Goal: Transaction & Acquisition: Purchase product/service

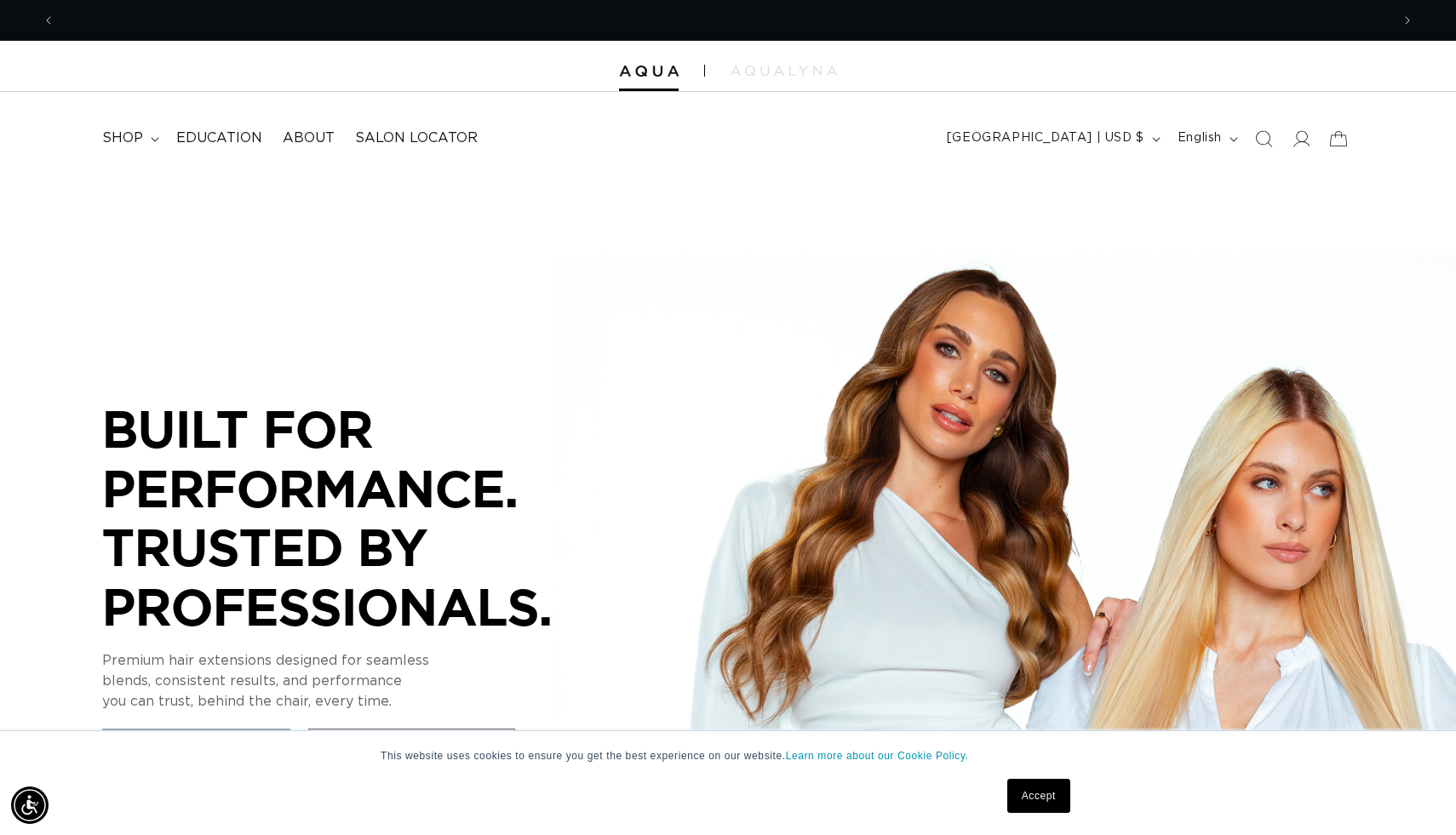
click at [1043, 806] on link "Accept" at bounding box center [1038, 796] width 63 height 34
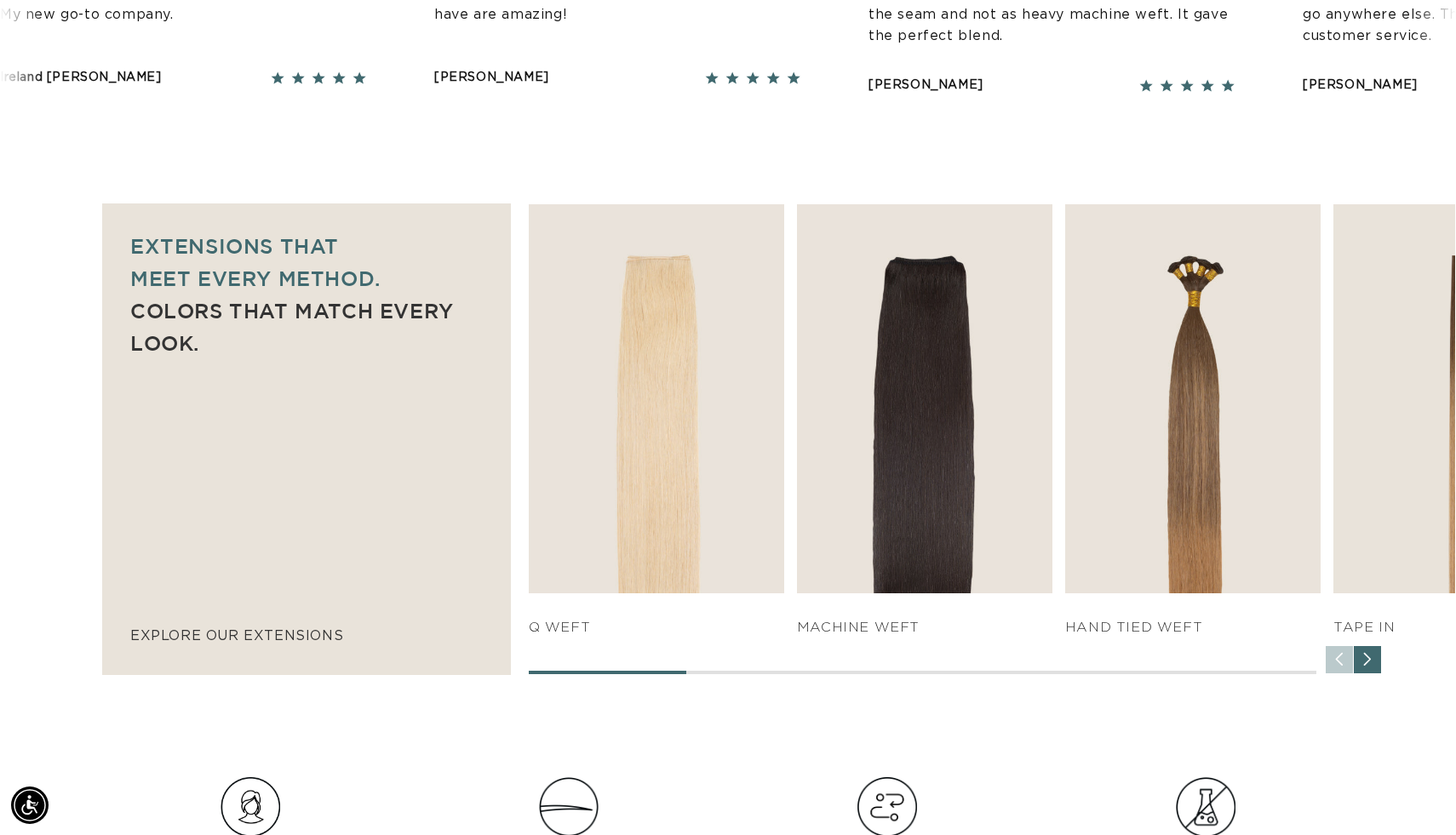
click at [1368, 653] on div "Next slide" at bounding box center [1367, 660] width 28 height 28
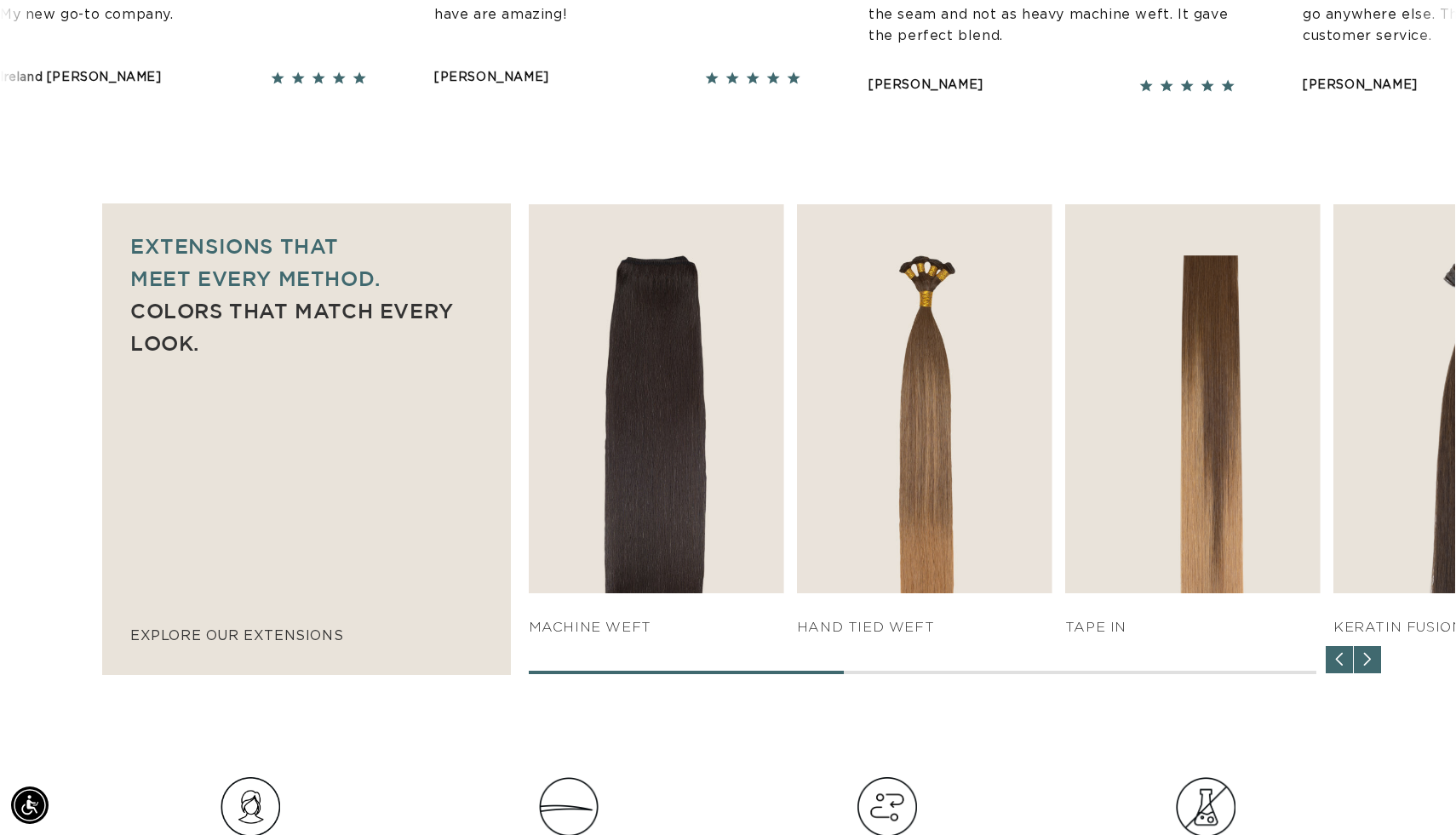
click at [1370, 663] on div "Next slide" at bounding box center [1367, 660] width 28 height 28
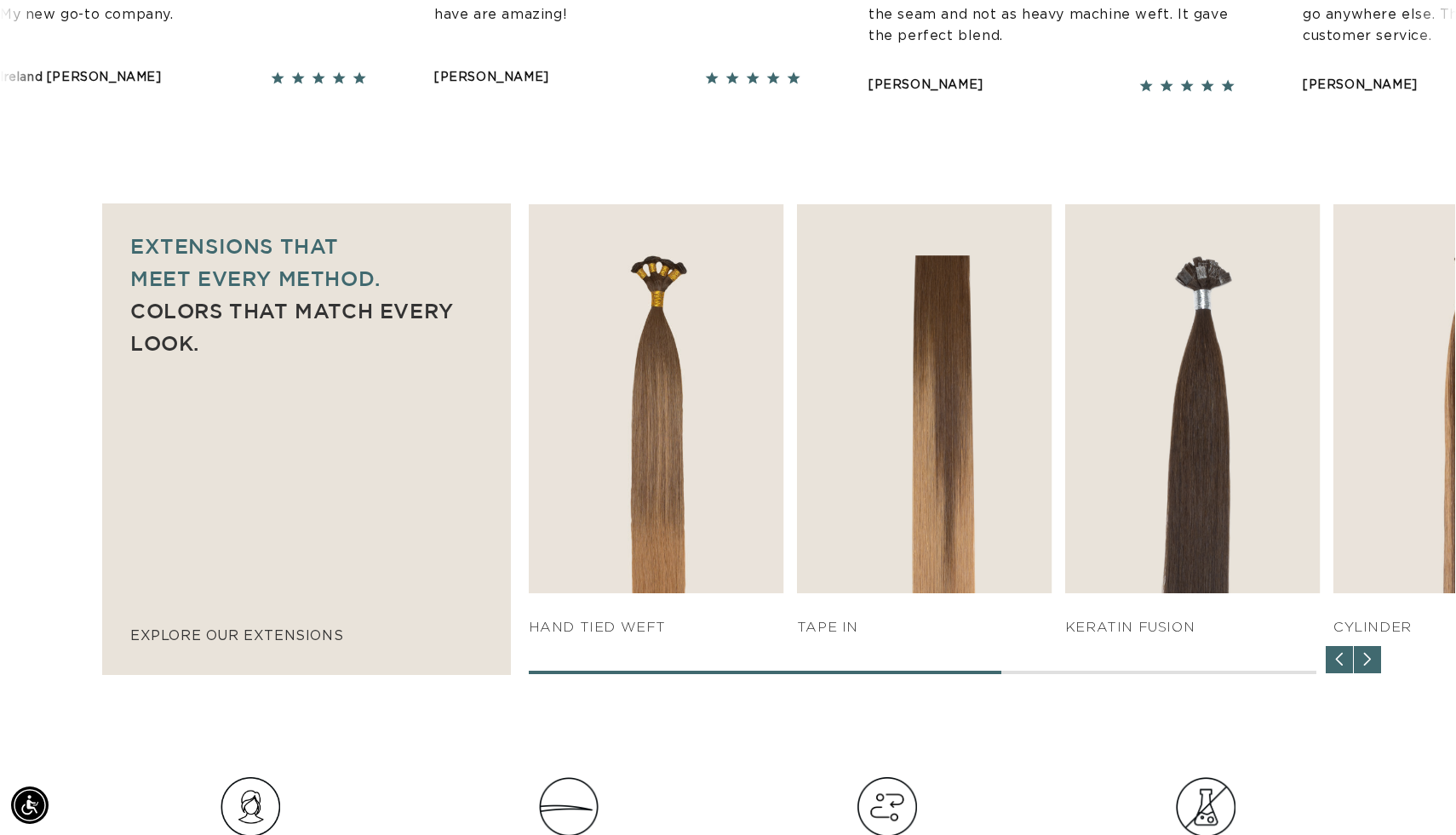
click at [1370, 663] on div "Next slide" at bounding box center [1367, 660] width 28 height 28
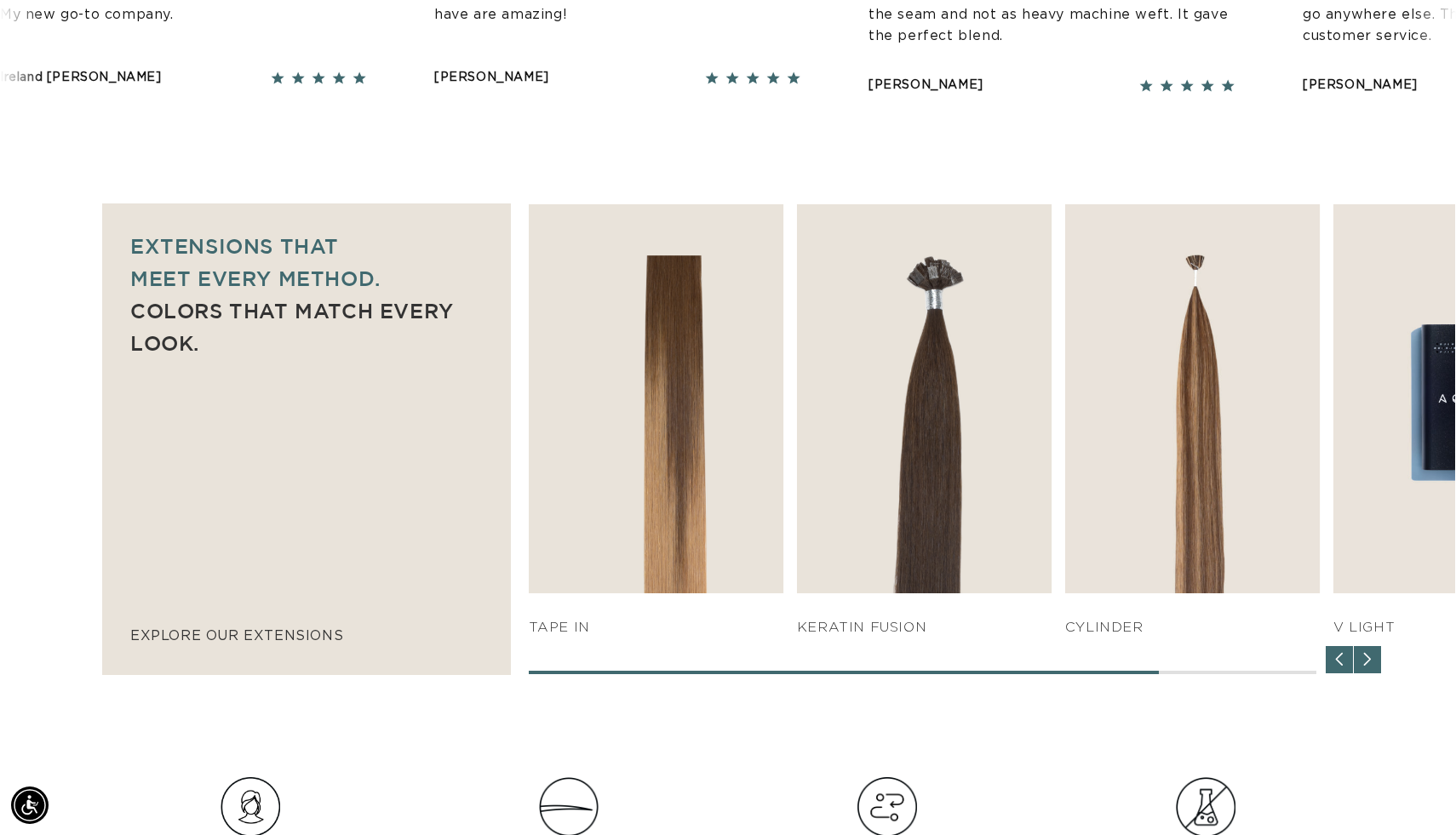
scroll to position [0, 1335]
click at [1370, 663] on div "Next slide" at bounding box center [1367, 660] width 28 height 28
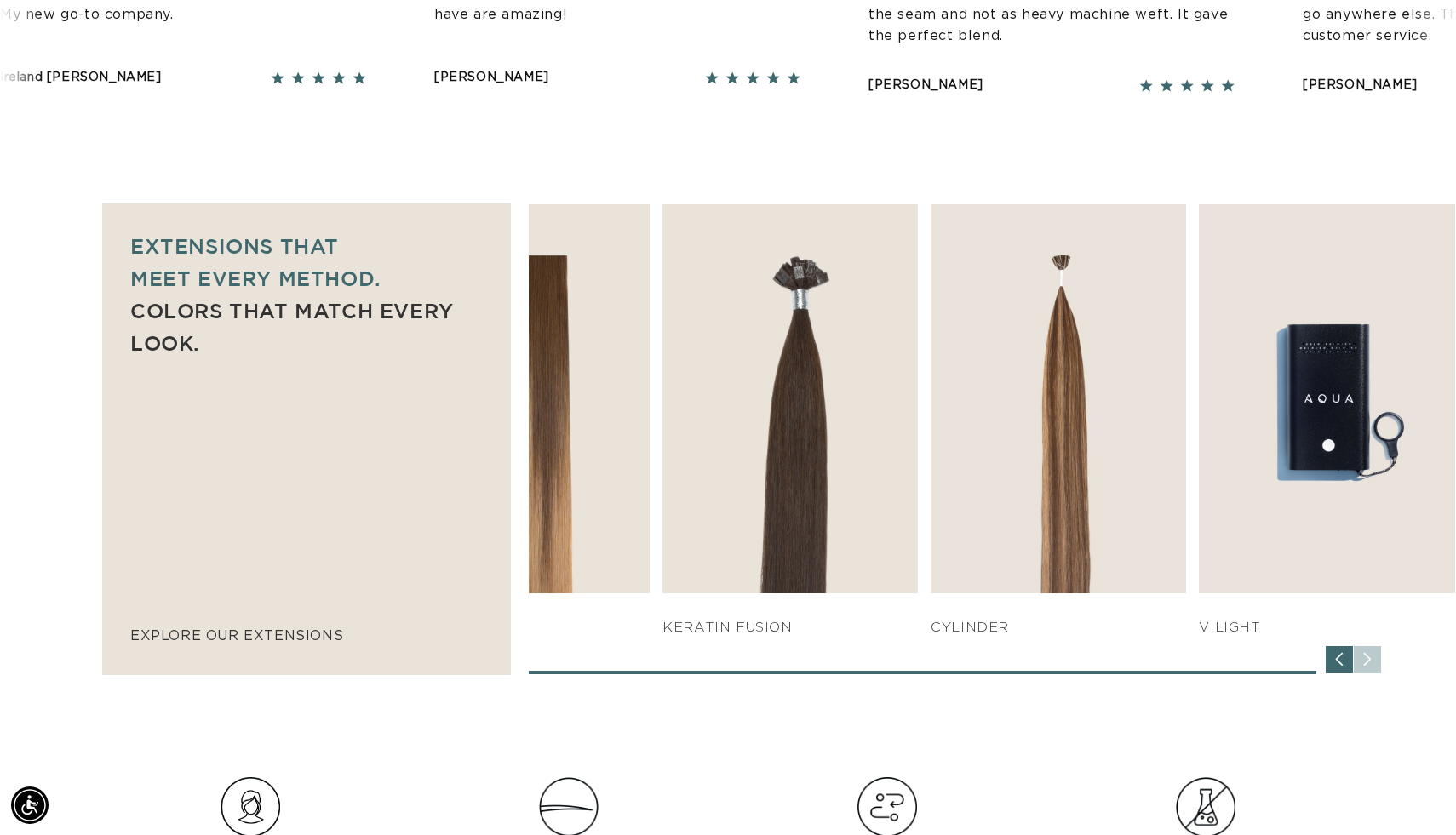
click at [1335, 663] on div "Previous slide" at bounding box center [1340, 660] width 28 height 28
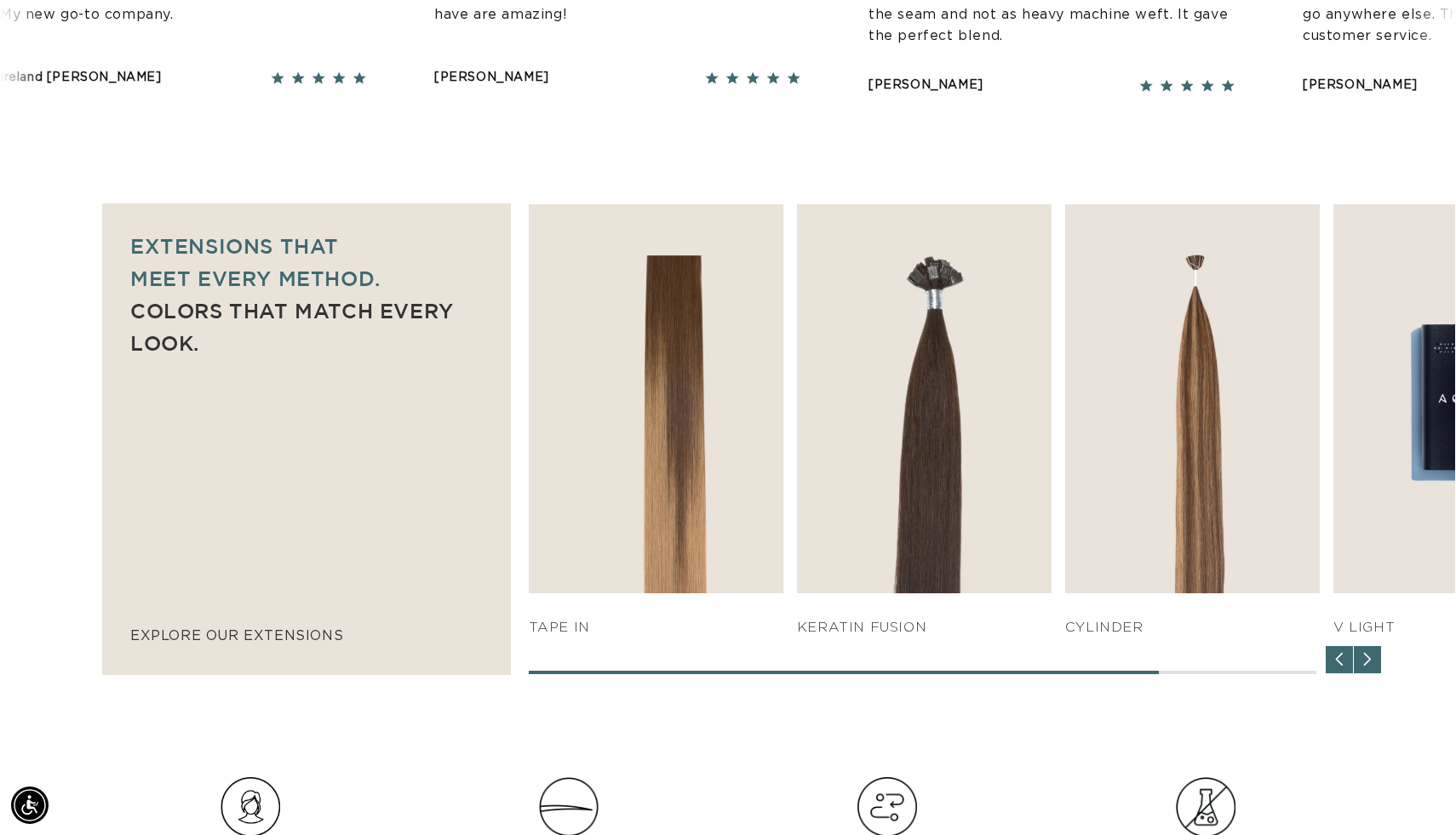
click at [1335, 663] on div "Previous slide" at bounding box center [1340, 660] width 28 height 28
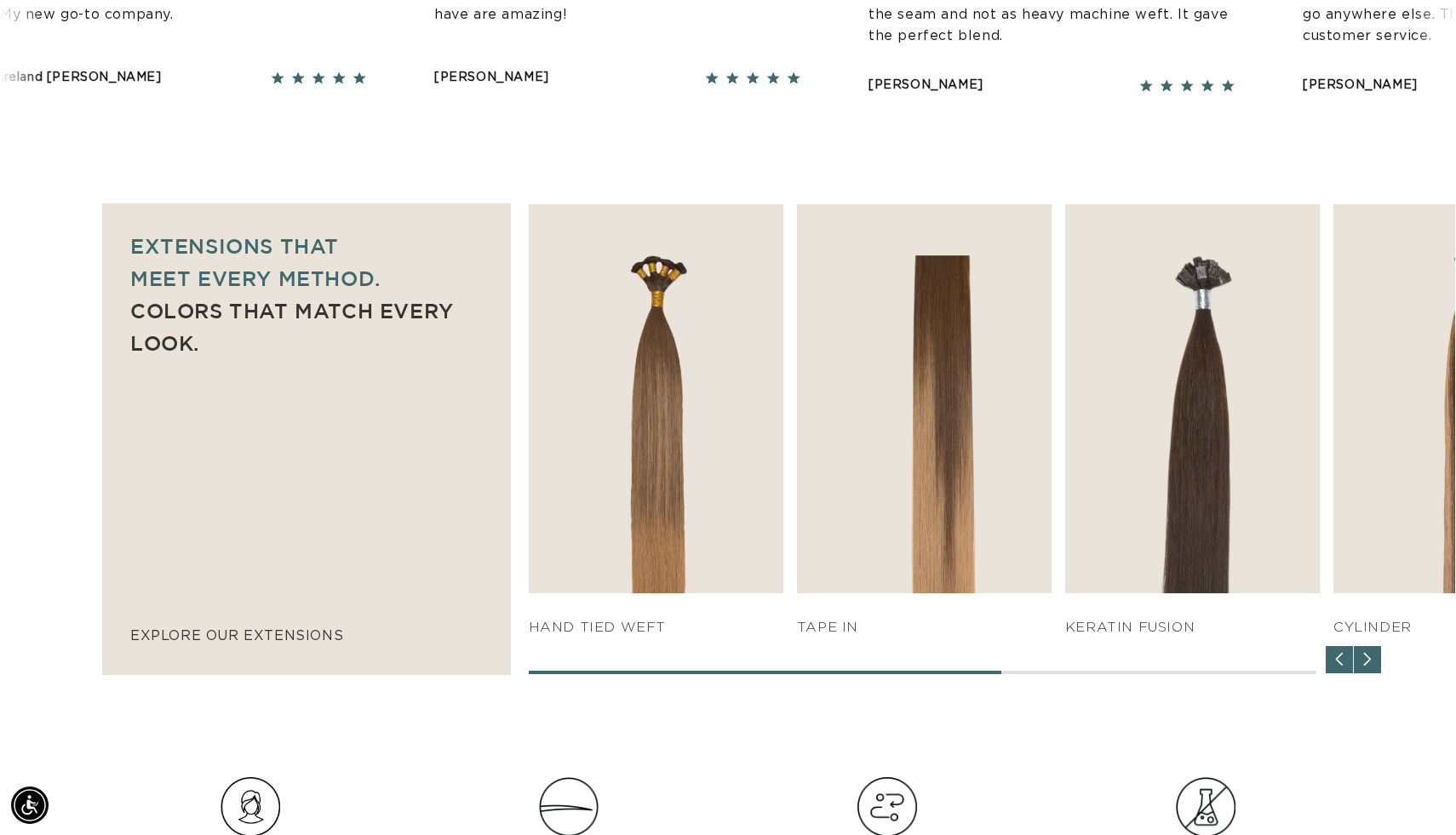
click at [1335, 663] on div "Previous slide" at bounding box center [1340, 660] width 28 height 28
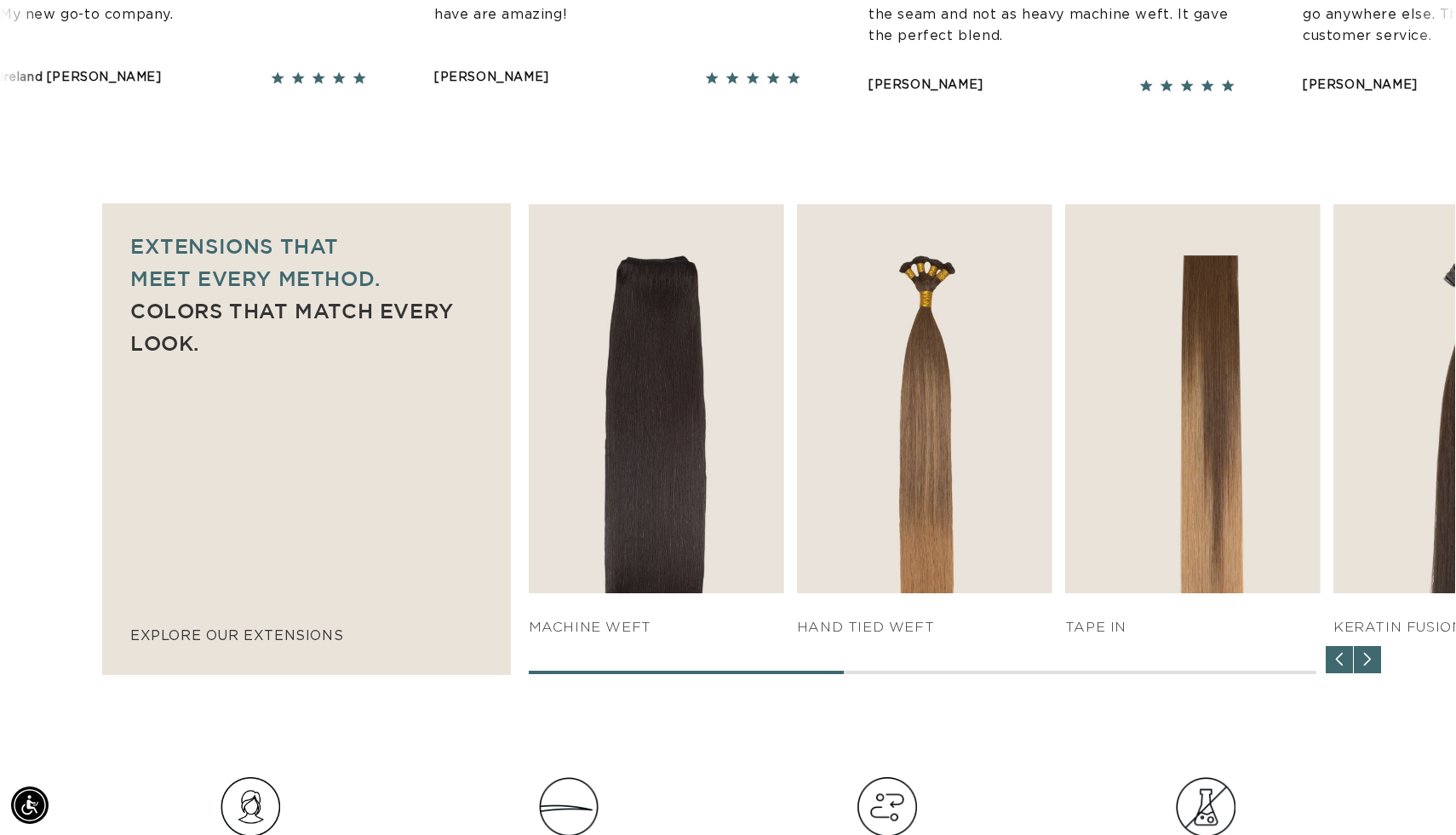
scroll to position [0, 2670]
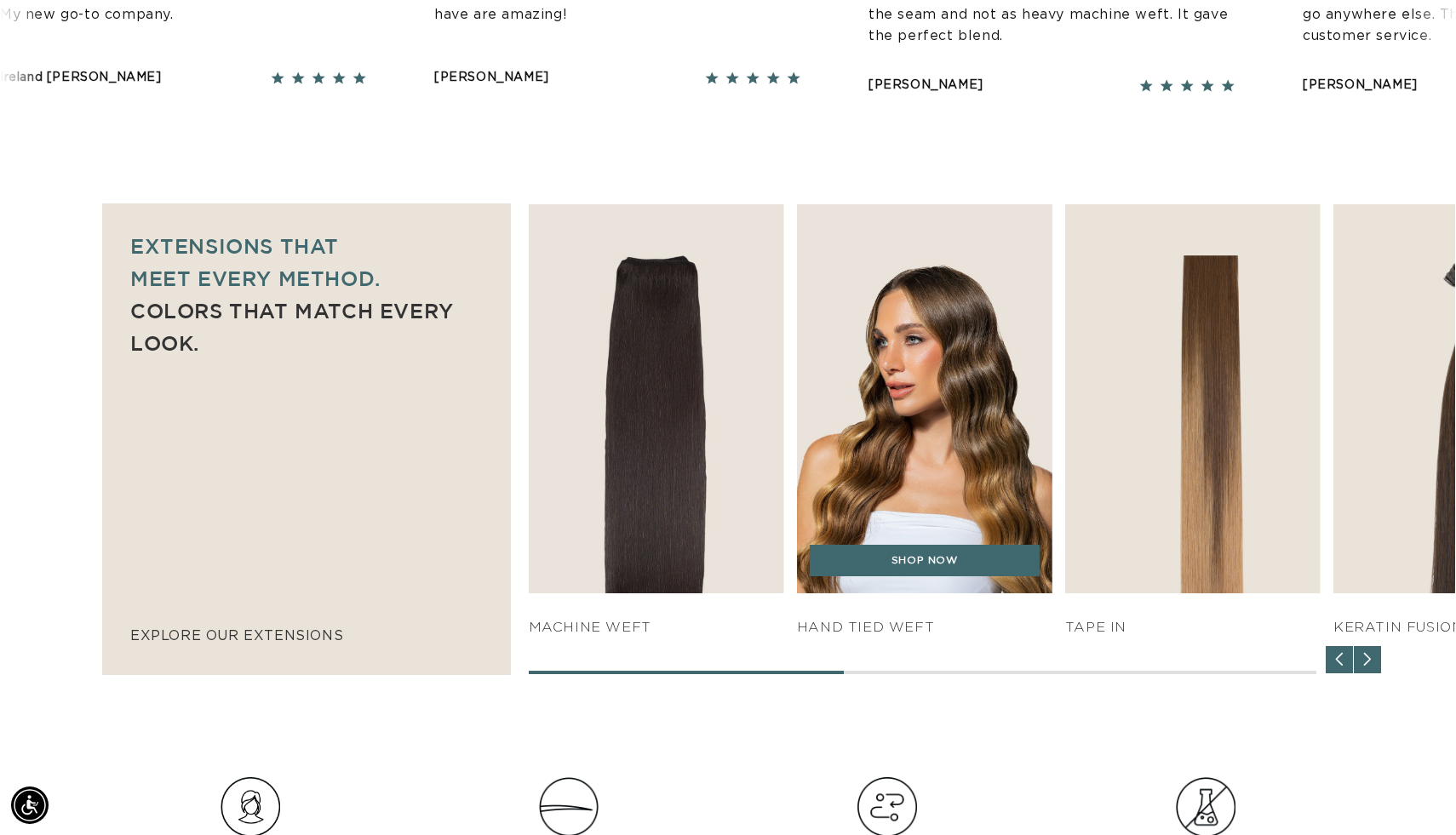
click at [933, 405] on img "3 / 7" at bounding box center [925, 400] width 268 height 409
click at [944, 559] on link "SHOP NOW" at bounding box center [925, 561] width 230 height 32
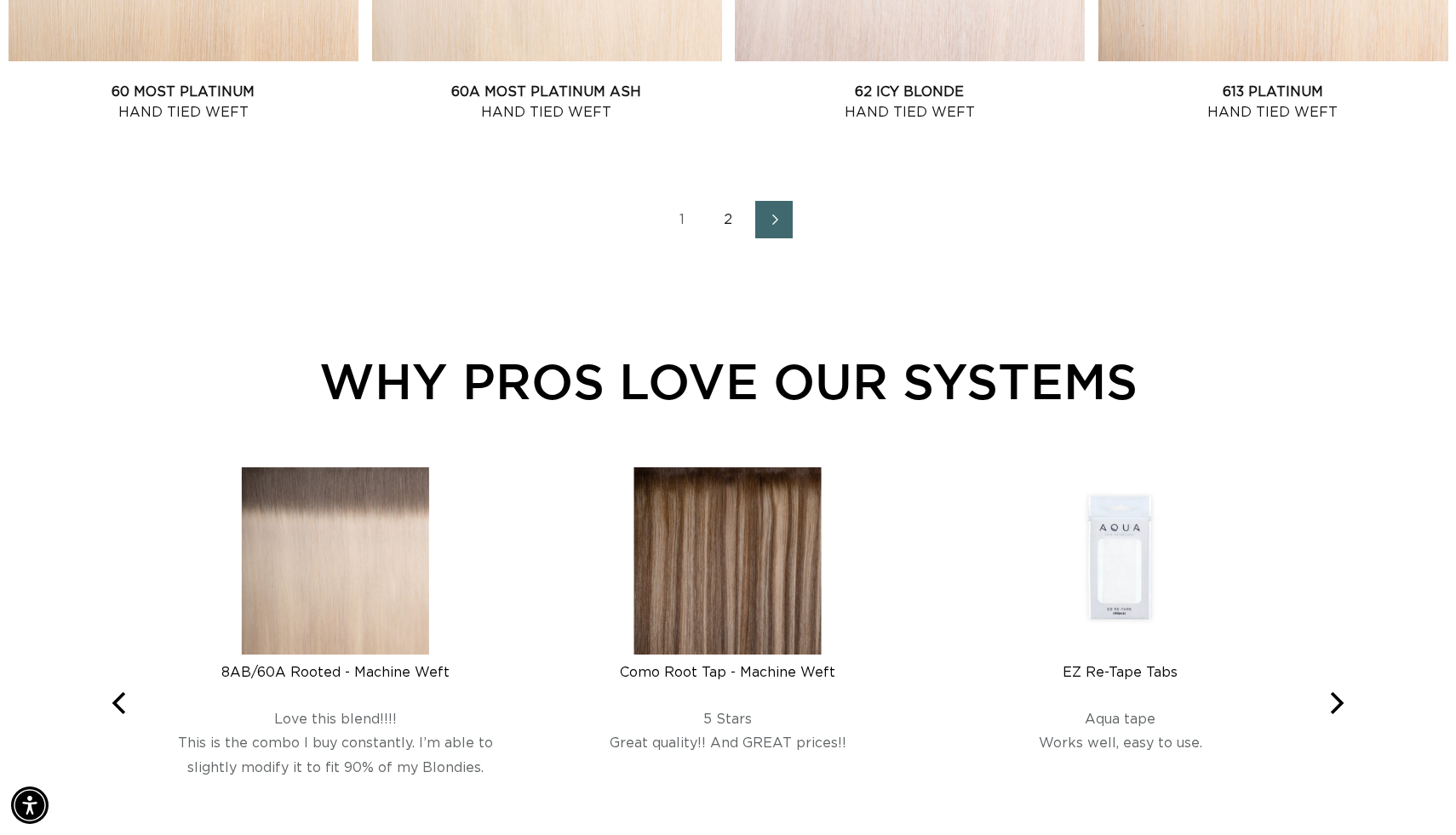
scroll to position [2556, 0]
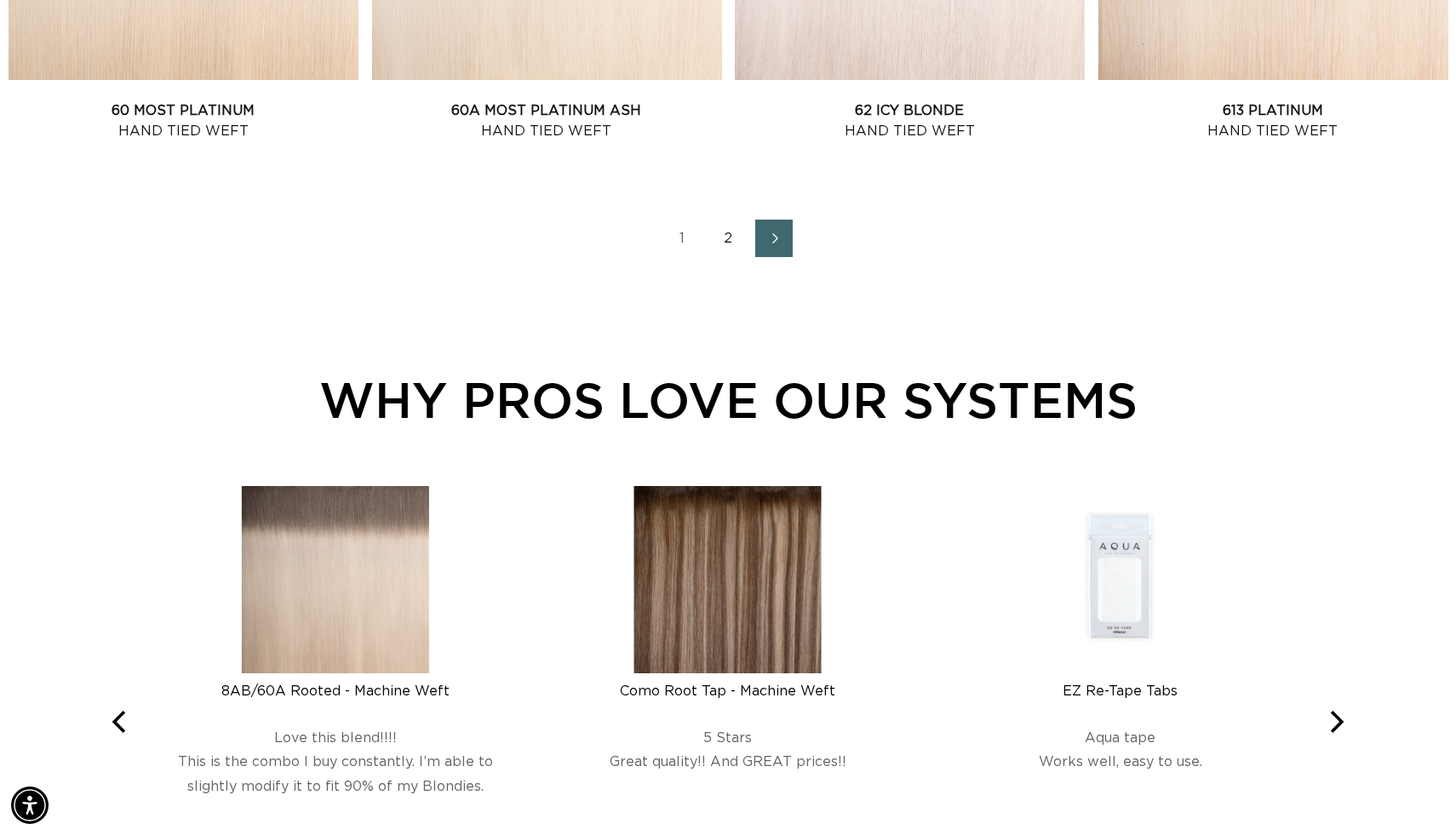
click at [720, 239] on link "2" at bounding box center [728, 238] width 37 height 37
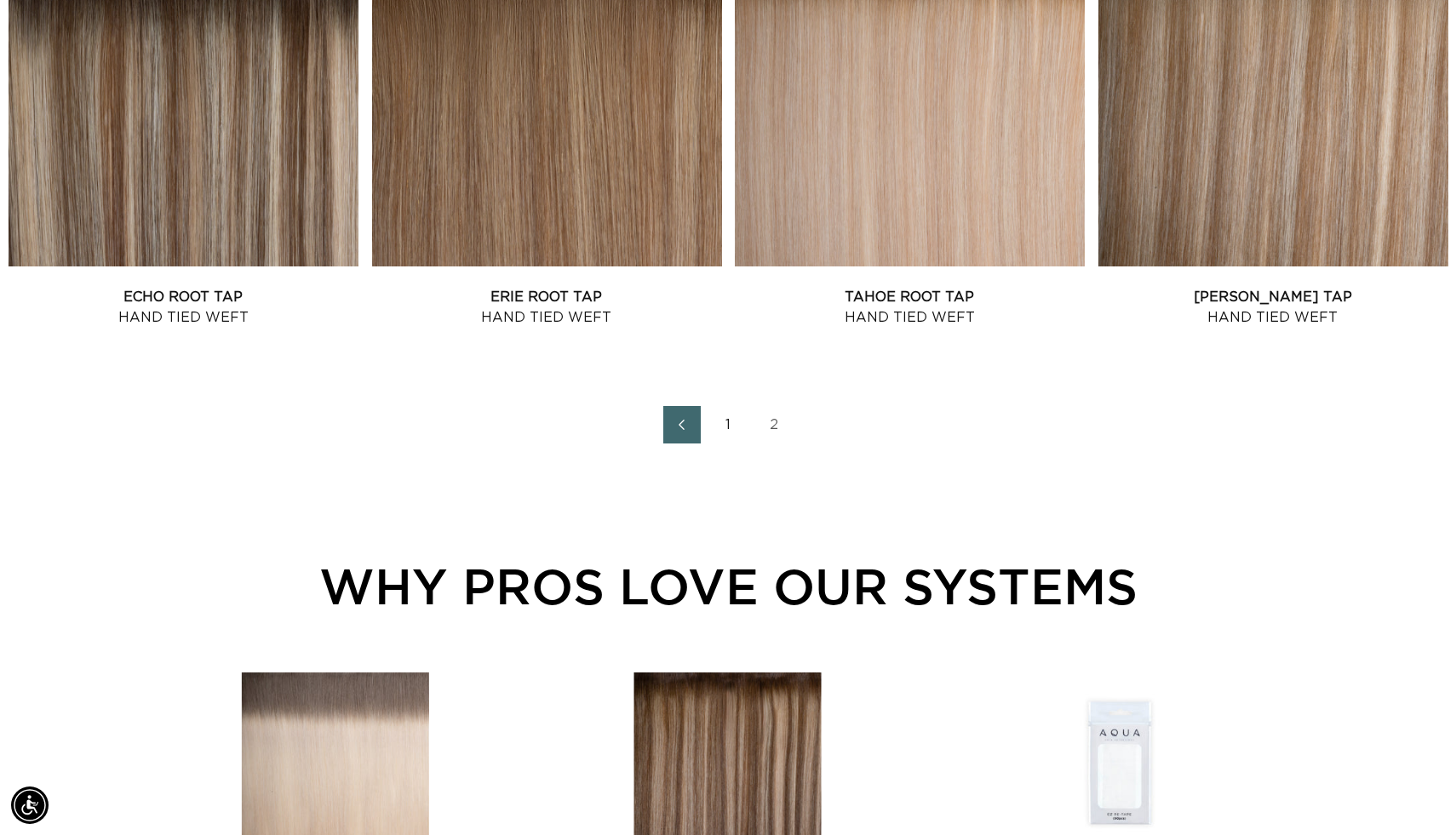
scroll to position [2372, 0]
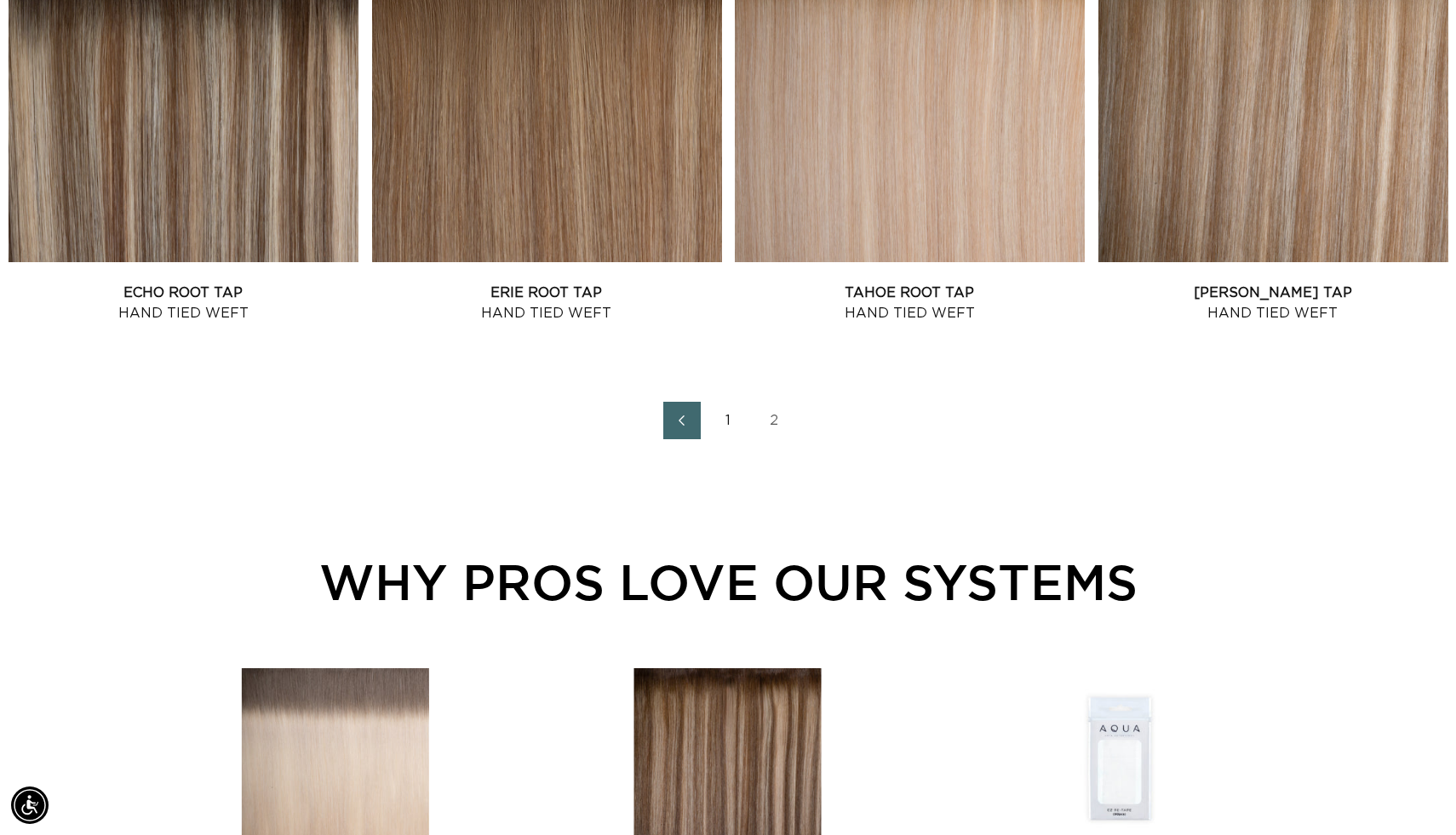
click at [726, 429] on link "1" at bounding box center [728, 421] width 37 height 37
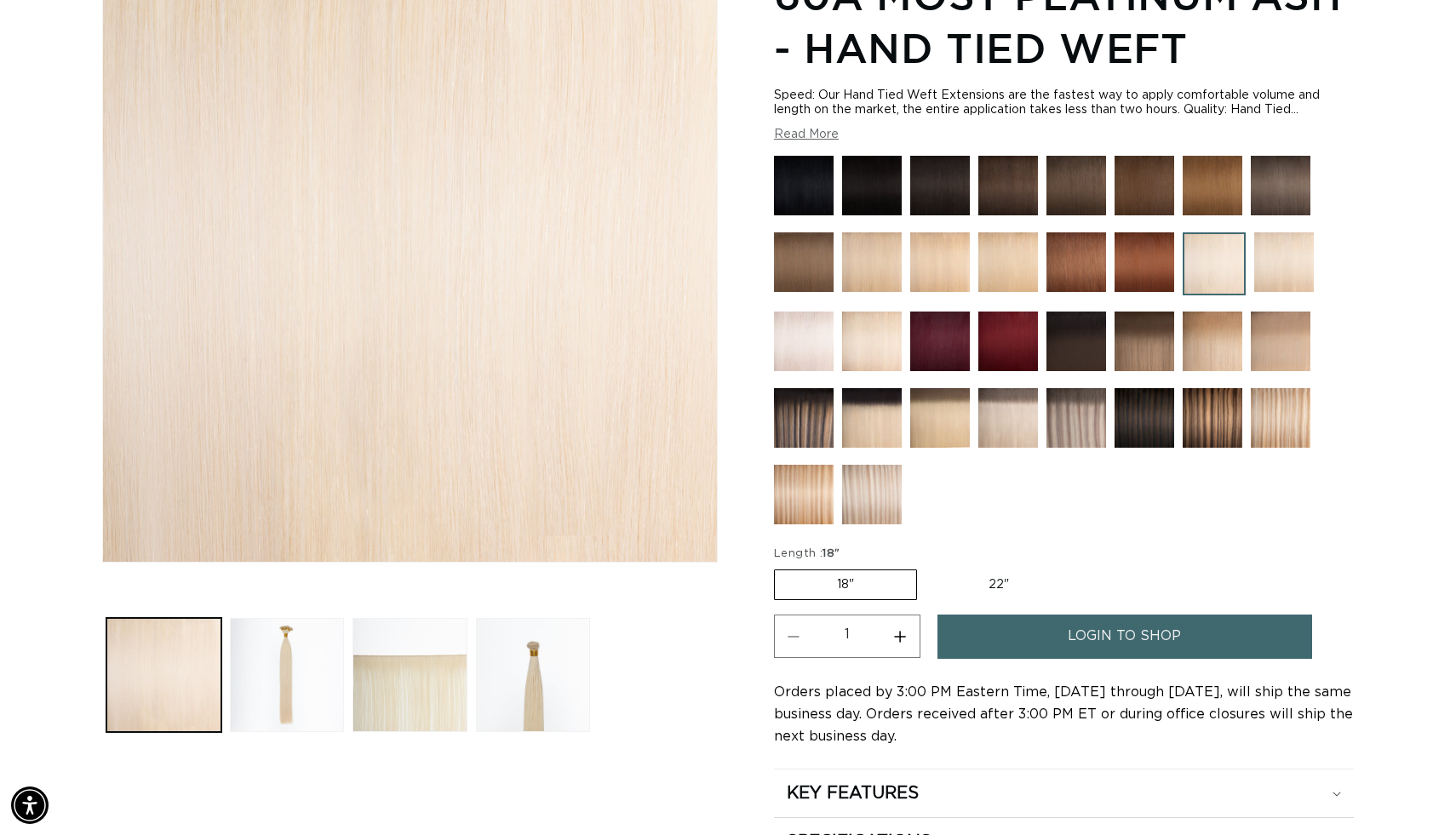
scroll to position [0, 1335]
click at [991, 577] on label "22" Variant sold out or unavailable" at bounding box center [999, 584] width 145 height 29
click at [927, 567] on input "22" Variant sold out or unavailable" at bounding box center [926, 567] width 1 height 1
radio input "true"
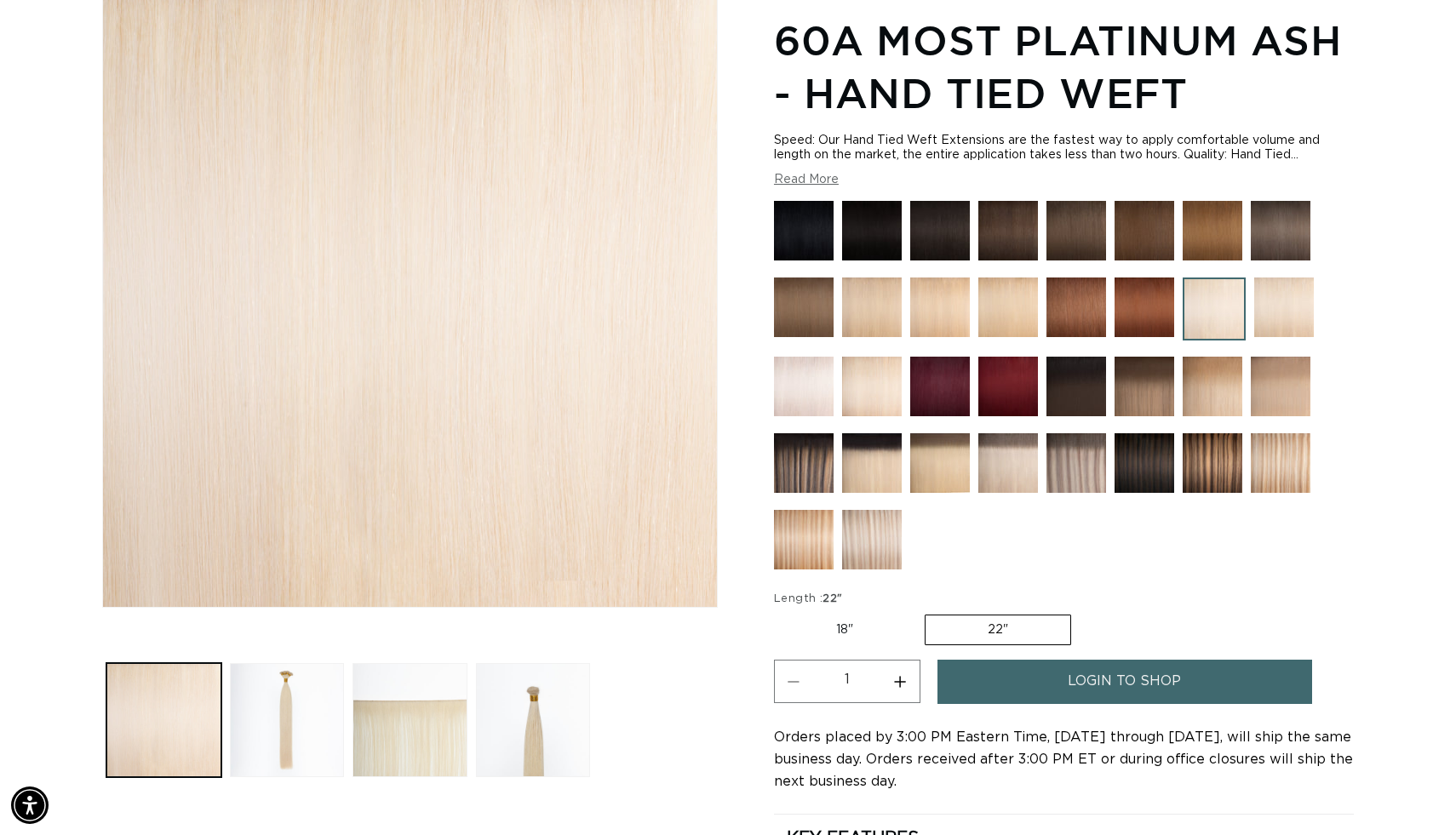
scroll to position [371, 0]
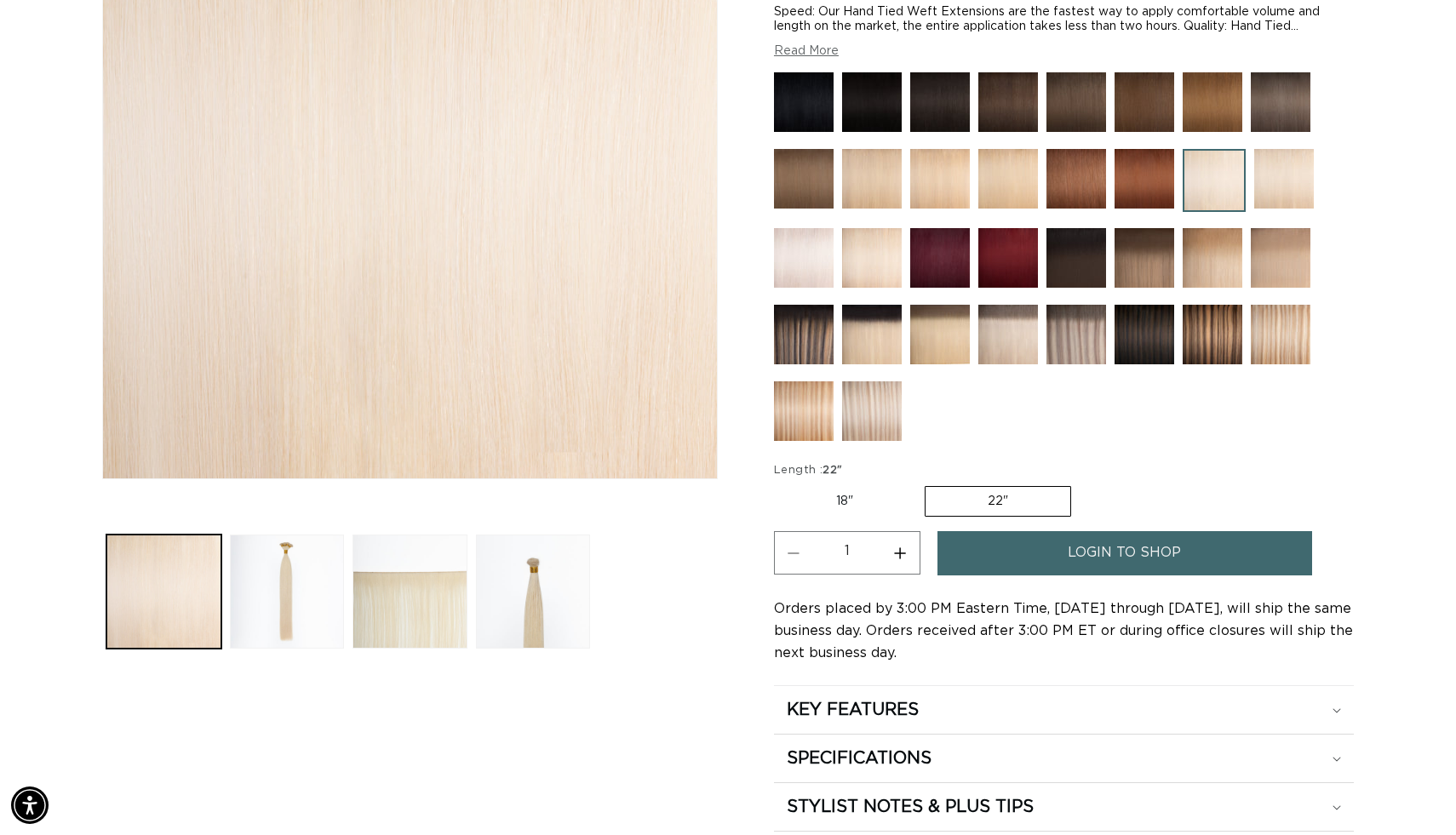
click at [1139, 550] on span "login to shop" at bounding box center [1125, 553] width 114 height 44
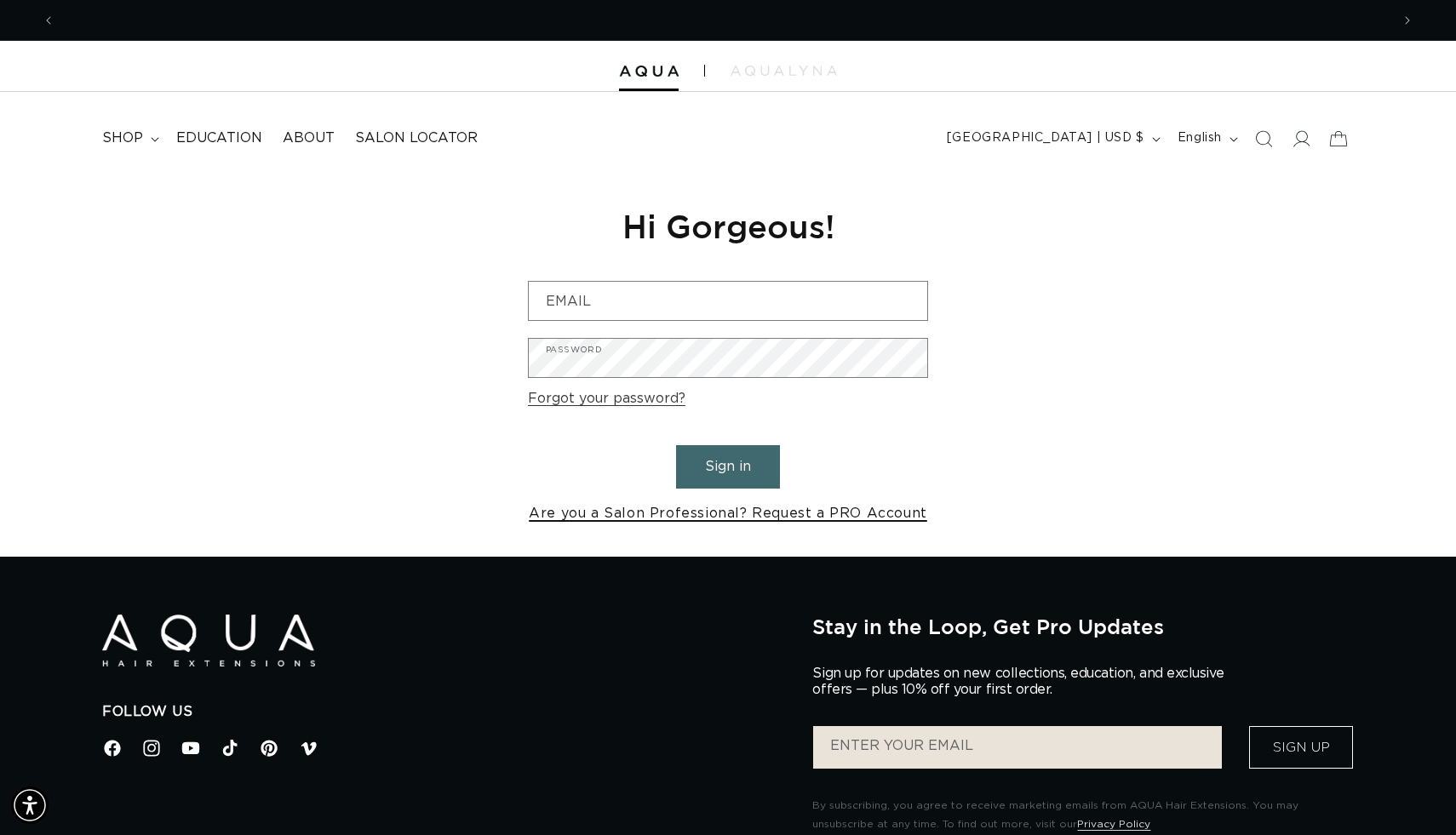
scroll to position [0, 1335]
